Goal: Check status: Check status

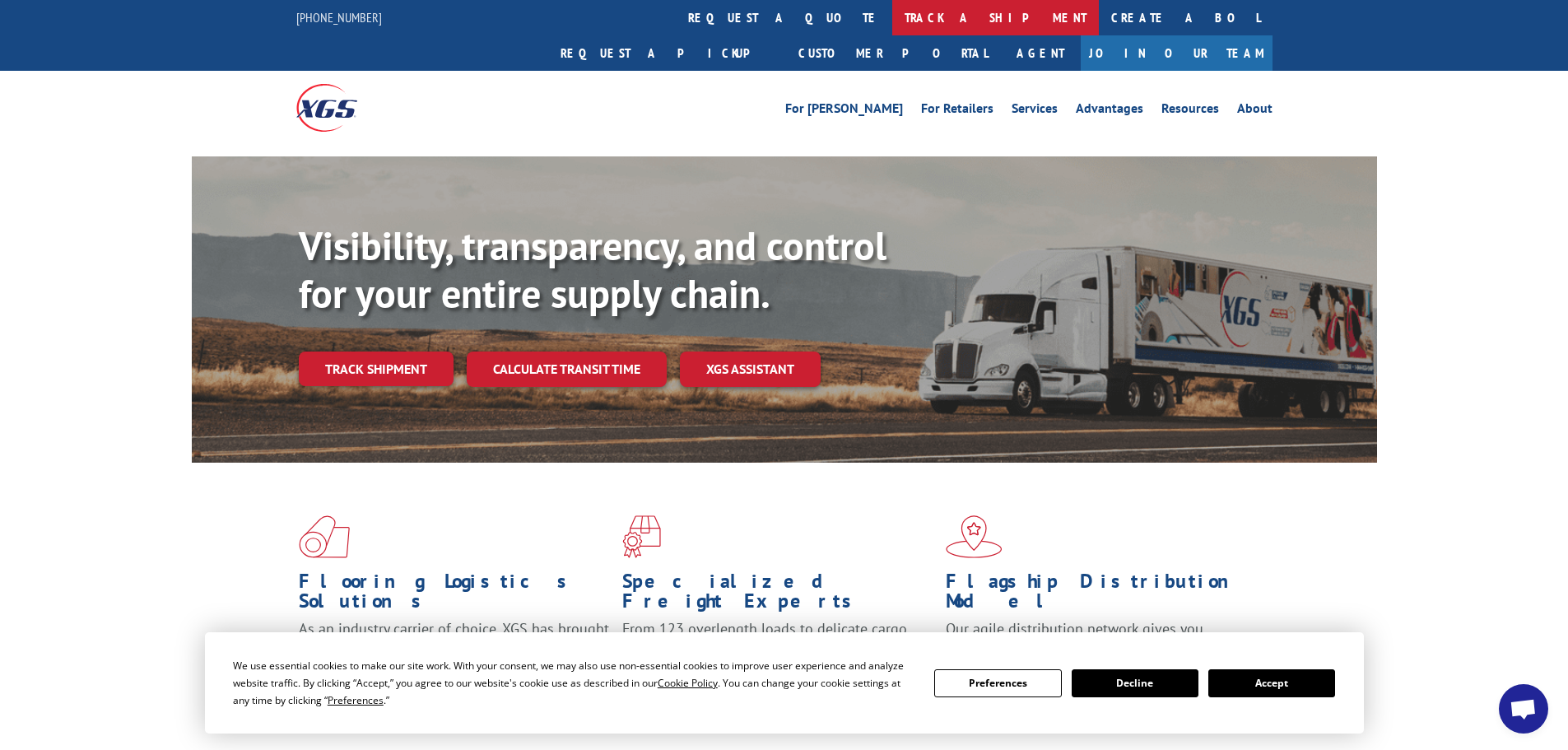
click at [892, 11] on link "track a shipment" at bounding box center [996, 17] width 207 height 35
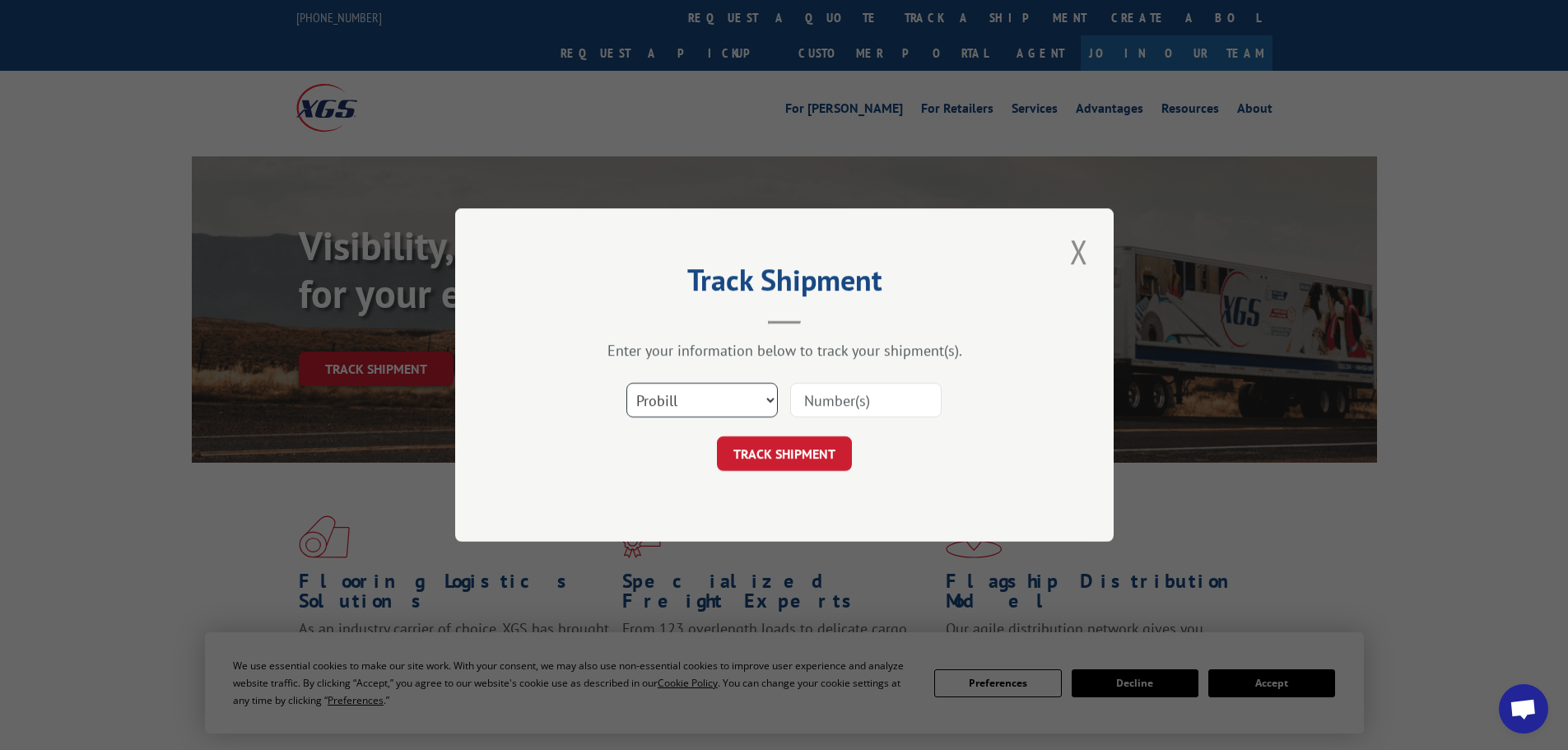
click at [702, 409] on select "Select category... Probill BOL PO" at bounding box center [701, 400] width 151 height 34
select select "bol"
click at [626, 383] on select "Select category... Probill BOL PO" at bounding box center [701, 400] width 151 height 34
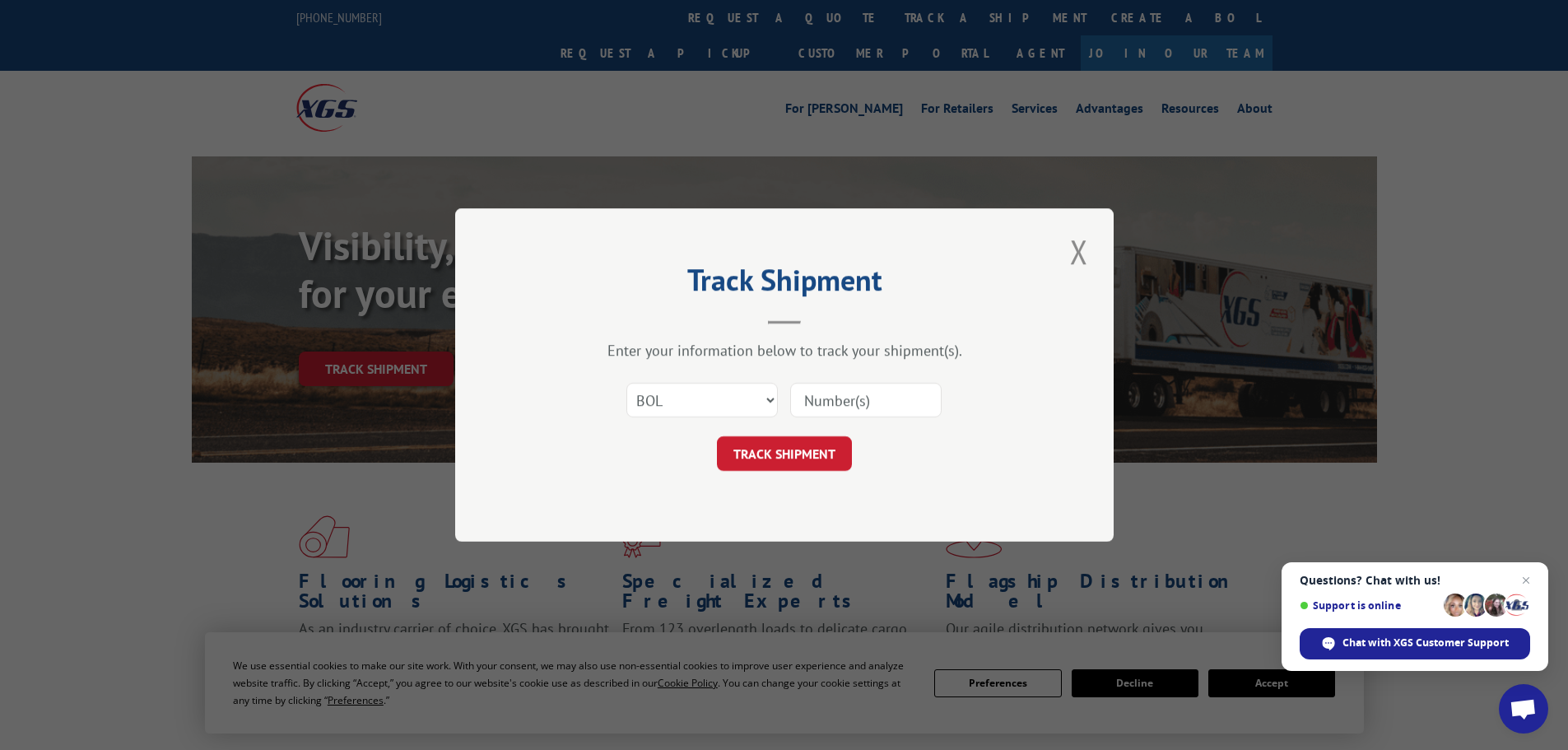
click at [819, 414] on input at bounding box center [865, 400] width 151 height 34
paste input "977119"
type input "977119"
click at [803, 449] on button "TRACK SHIPMENT" at bounding box center [784, 454] width 135 height 34
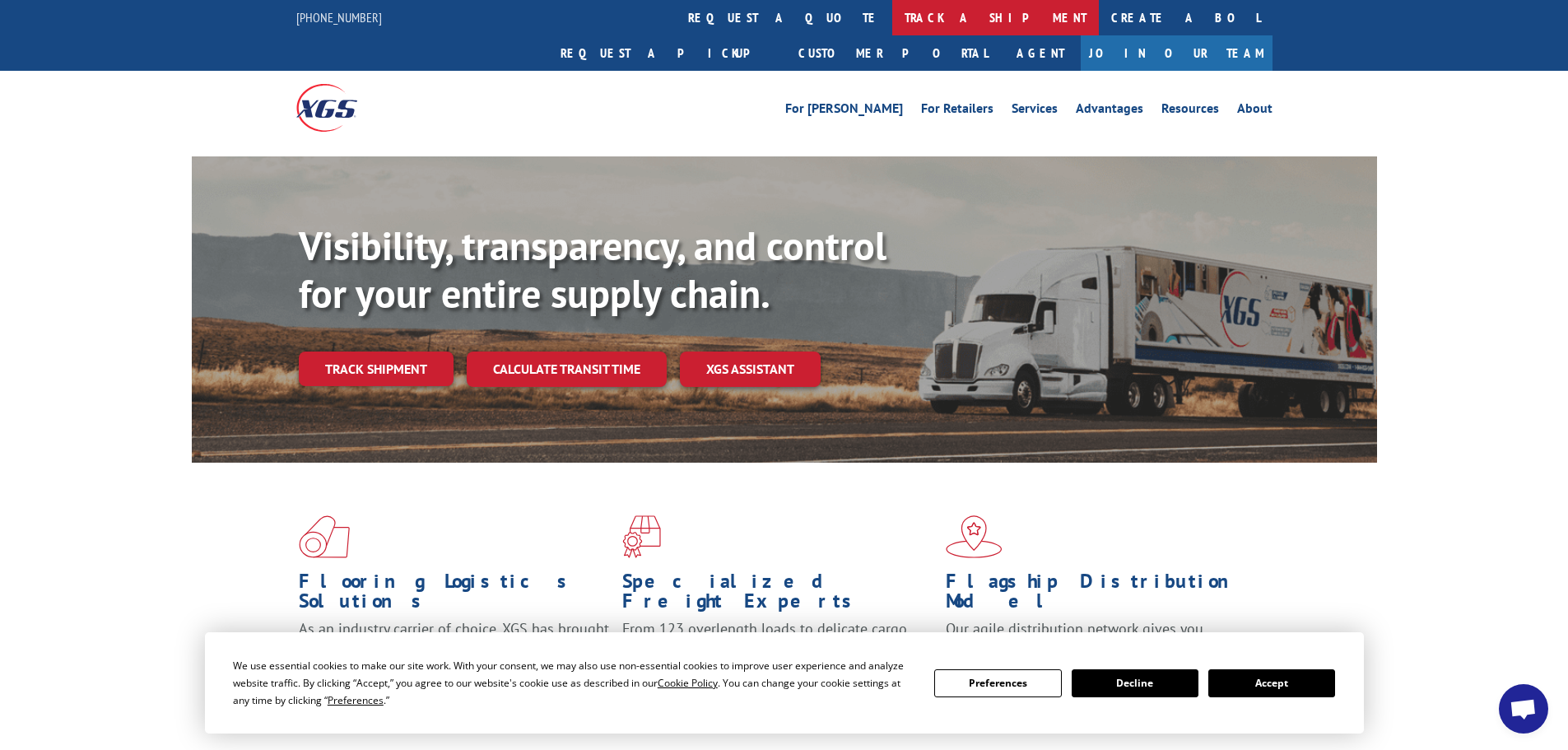
click at [892, 14] on link "track a shipment" at bounding box center [996, 17] width 207 height 35
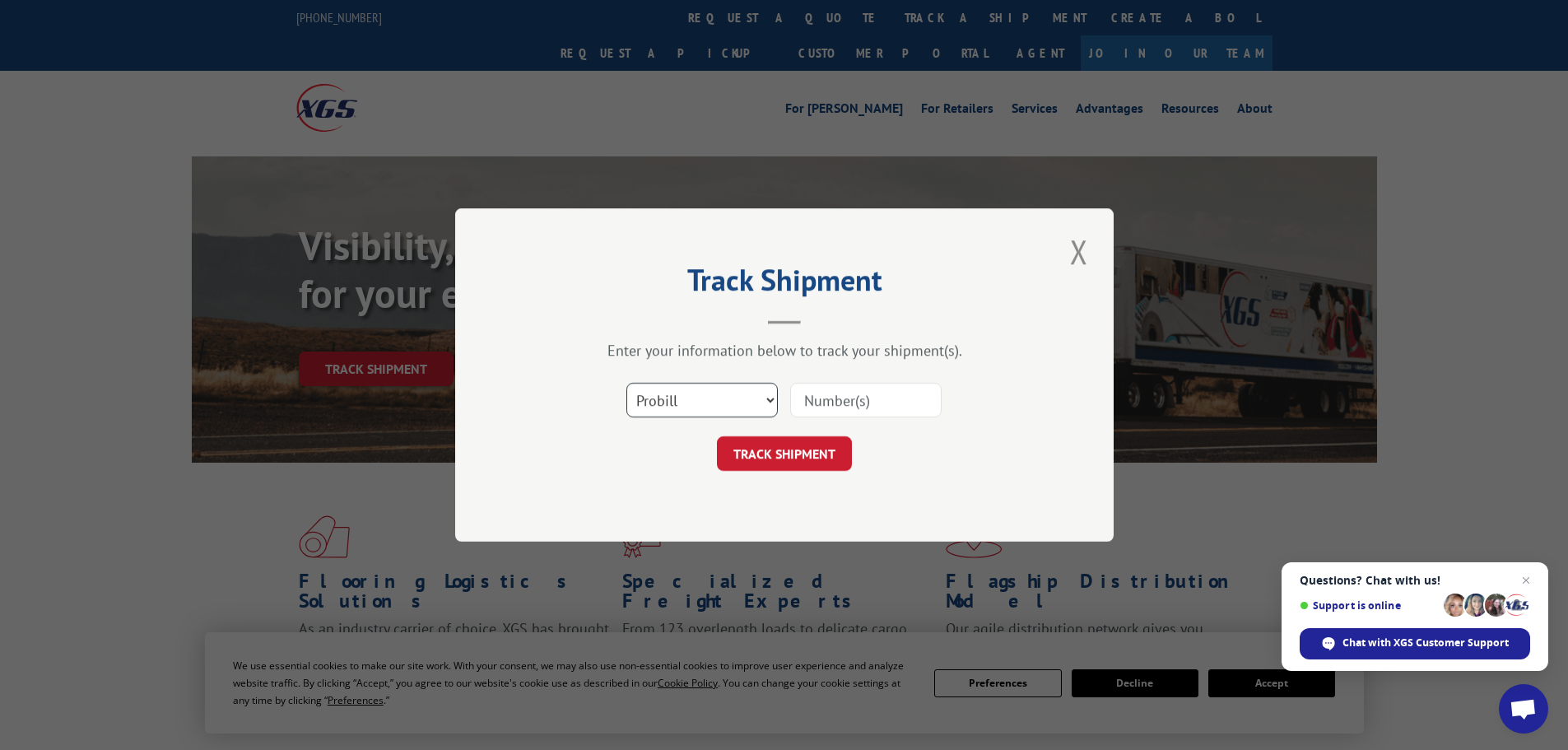
click at [698, 413] on select "Select category... Probill BOL PO" at bounding box center [701, 400] width 151 height 34
select select "bol"
click at [626, 383] on select "Select category... Probill BOL PO" at bounding box center [701, 400] width 151 height 34
click at [864, 398] on input at bounding box center [865, 400] width 151 height 34
paste input "5951177"
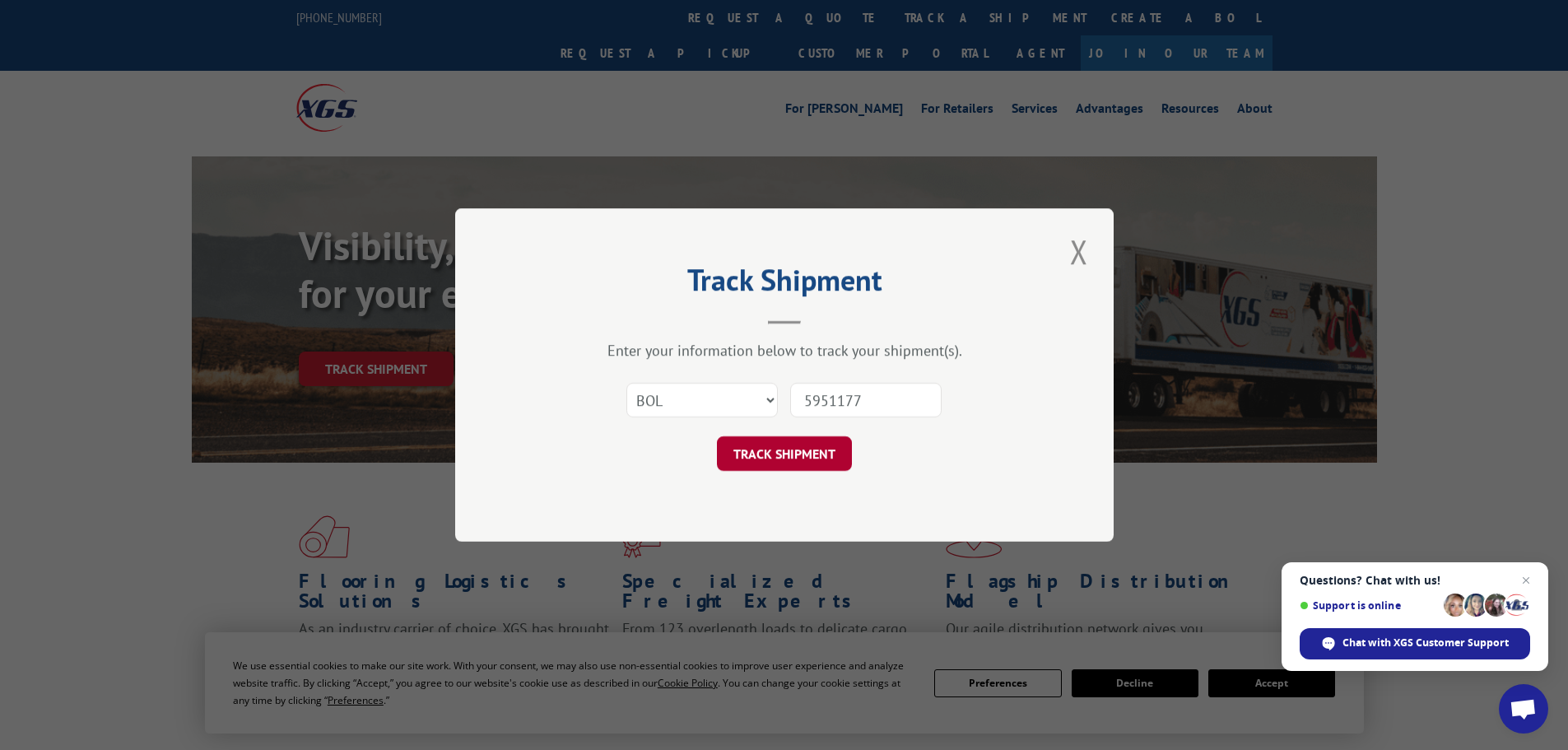
type input "5951177"
click at [758, 459] on button "TRACK SHIPMENT" at bounding box center [784, 454] width 135 height 34
